Goal: Book appointment/travel/reservation

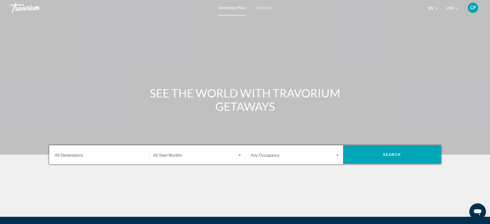
click at [231, 9] on span "Getaways Plus" at bounding box center [231, 8] width 27 height 4
click at [77, 158] on input "Destination All Destinations" at bounding box center [99, 156] width 89 height 5
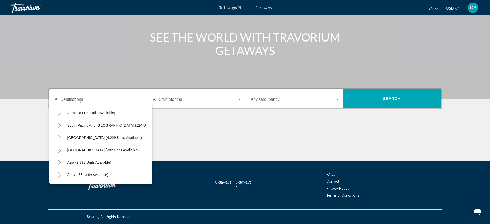
scroll to position [75, 0]
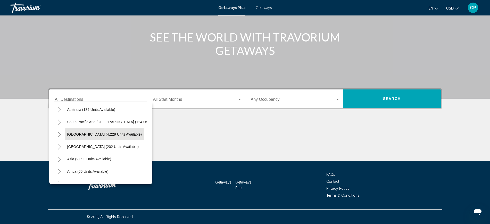
click at [97, 132] on span "[GEOGRAPHIC_DATA] (4,229 units available)" at bounding box center [104, 134] width 74 height 4
type input "**********"
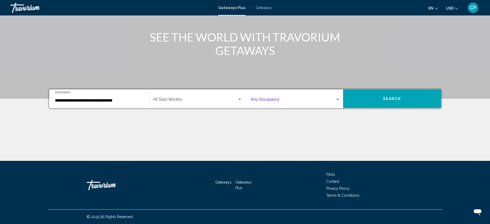
click at [337, 99] on div "Search widget" at bounding box center [337, 99] width 3 height 1
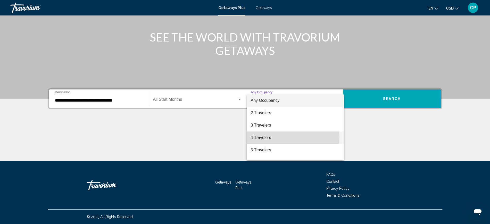
click at [285, 138] on span "4 Travelers" at bounding box center [295, 137] width 89 height 12
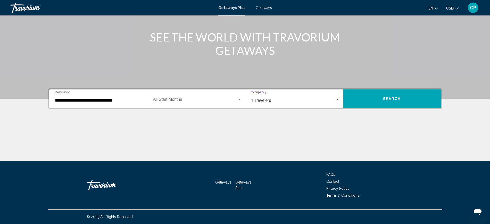
click at [393, 99] on span "Search" at bounding box center [392, 99] width 18 height 4
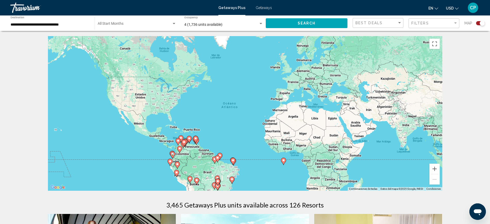
click at [33, 23] on input "**********" at bounding box center [50, 25] width 79 height 4
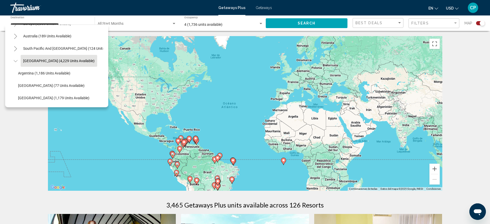
scroll to position [51, 0]
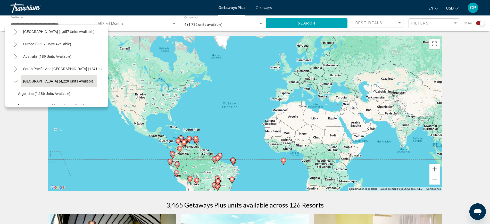
click at [72, 81] on span "[GEOGRAPHIC_DATA] (4,229 units available)" at bounding box center [58, 81] width 71 height 4
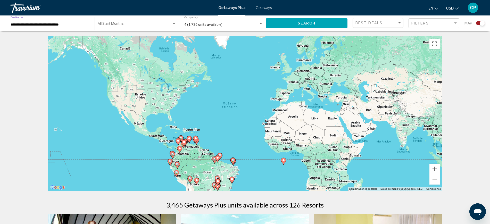
click at [66, 23] on input "**********" at bounding box center [50, 25] width 79 height 4
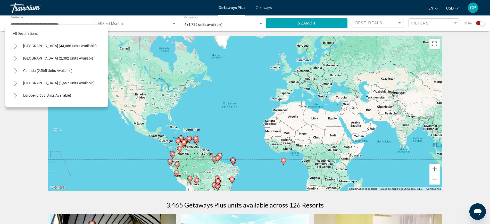
scroll to position [70, 0]
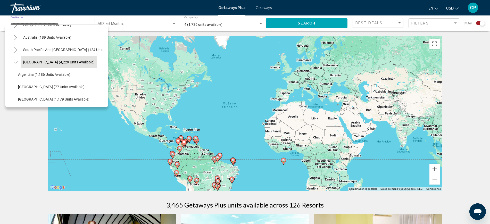
click at [19, 49] on button "Toggle South Pacific and Oceania (124 units available)" at bounding box center [15, 50] width 10 height 10
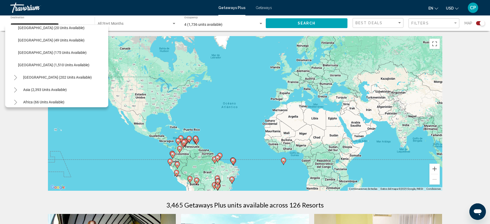
scroll to position [196, 0]
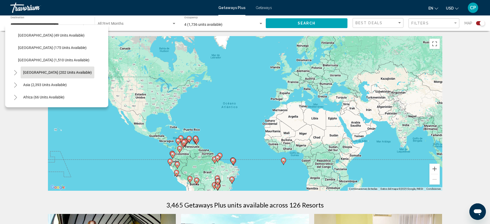
click at [70, 70] on button "[GEOGRAPHIC_DATA] (202 units available)" at bounding box center [58, 72] width 74 height 12
type input "**********"
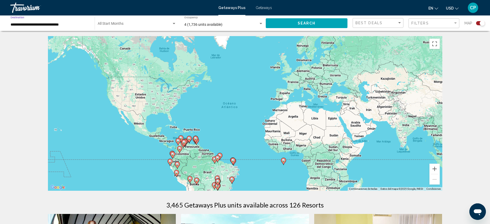
click at [307, 22] on span "Search" at bounding box center [307, 23] width 18 height 4
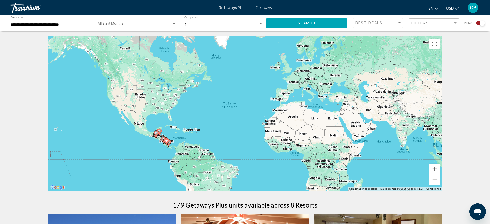
click at [262, 8] on span "Getaways" at bounding box center [264, 8] width 16 height 4
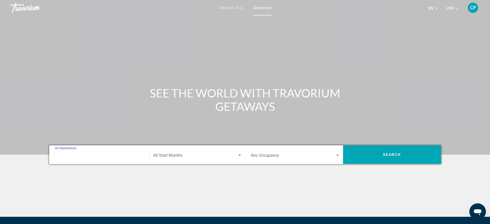
click at [73, 157] on input "Destination All Destinations" at bounding box center [99, 156] width 89 height 5
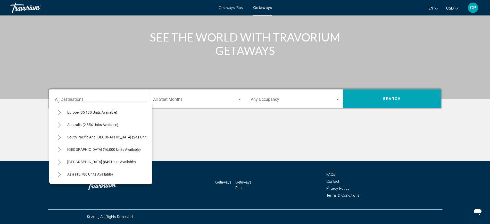
scroll to position [68, 0]
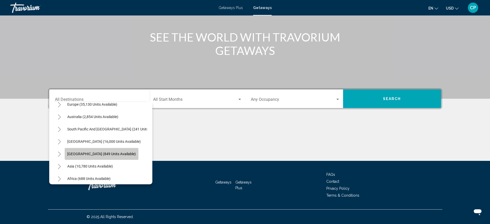
click at [116, 155] on span "[GEOGRAPHIC_DATA] (849 units available)" at bounding box center [101, 154] width 69 height 4
type input "**********"
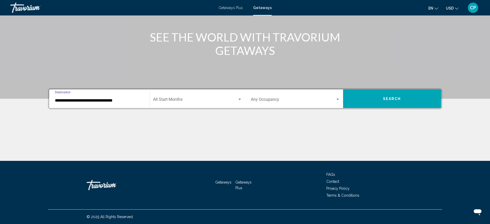
click at [240, 97] on div "Search widget" at bounding box center [239, 99] width 5 height 4
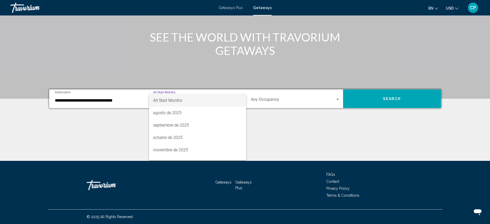
click at [292, 121] on div at bounding box center [245, 112] width 490 height 224
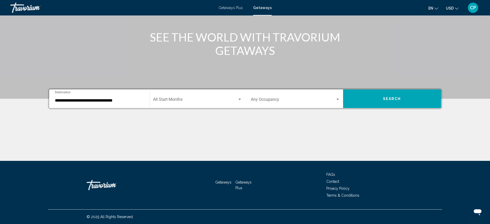
click at [335, 99] on div "Search widget" at bounding box center [337, 99] width 5 height 4
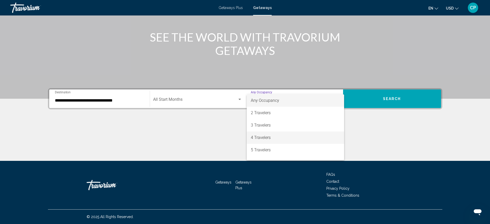
click at [273, 136] on span "4 Travelers" at bounding box center [295, 137] width 89 height 12
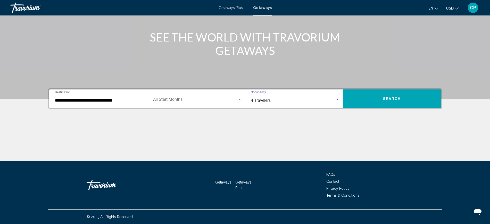
click at [397, 97] on span "Search" at bounding box center [392, 99] width 18 height 4
